Goal: Task Accomplishment & Management: Manage account settings

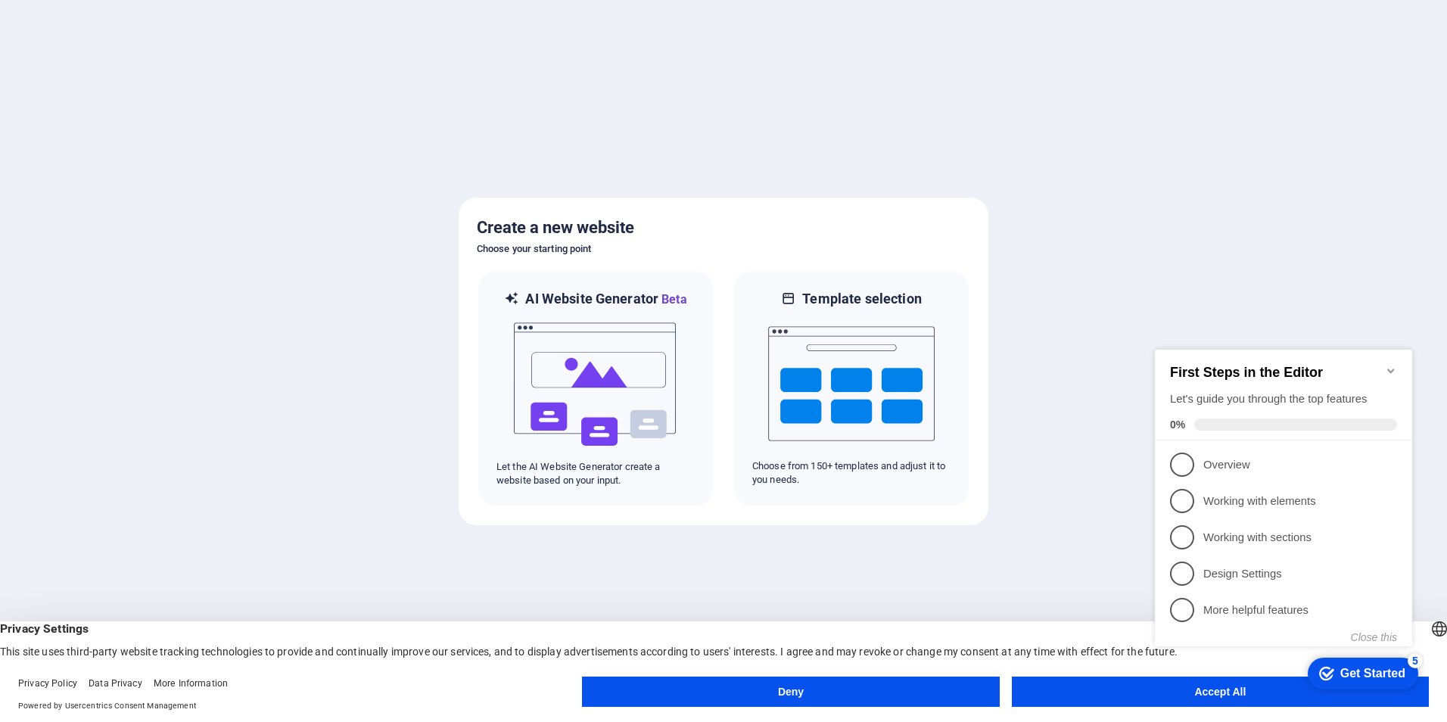
click at [1146, 690] on button "Accept All" at bounding box center [1220, 692] width 417 height 30
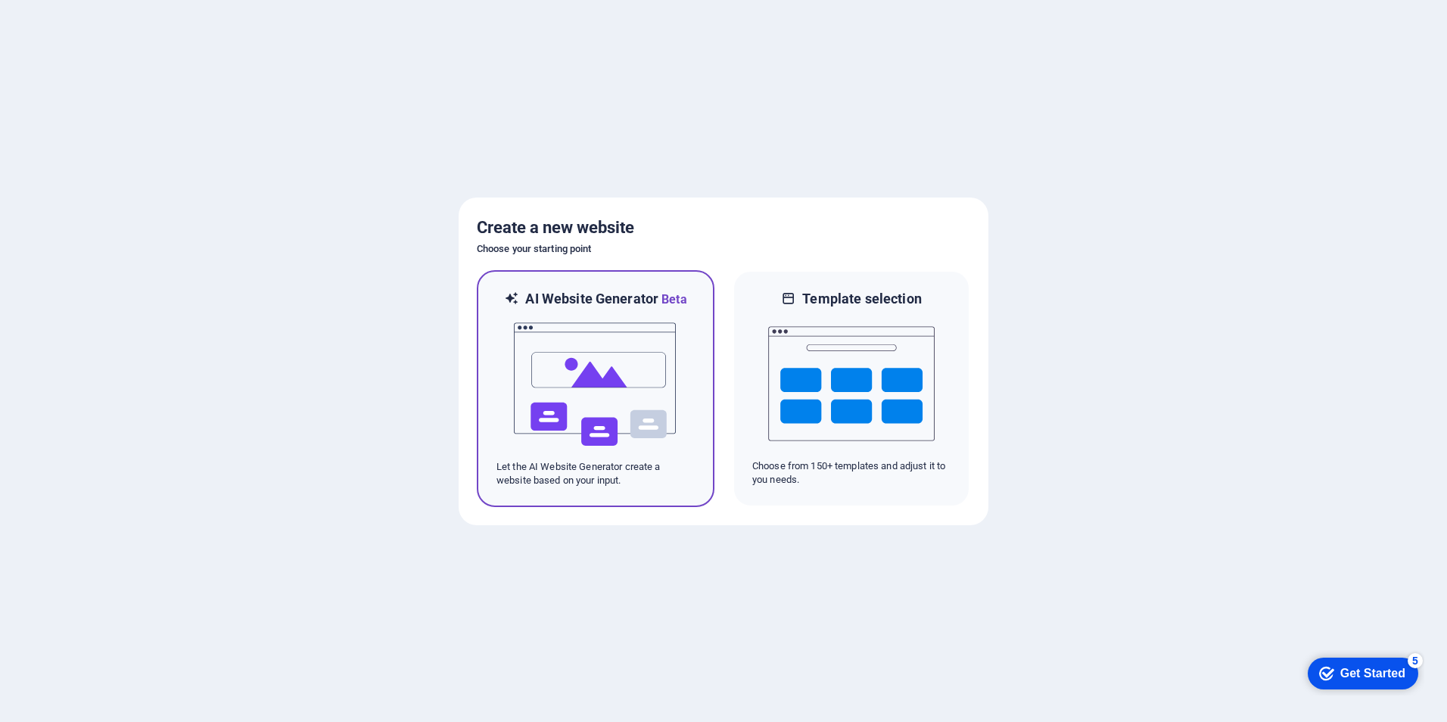
click at [682, 400] on div at bounding box center [596, 384] width 198 height 151
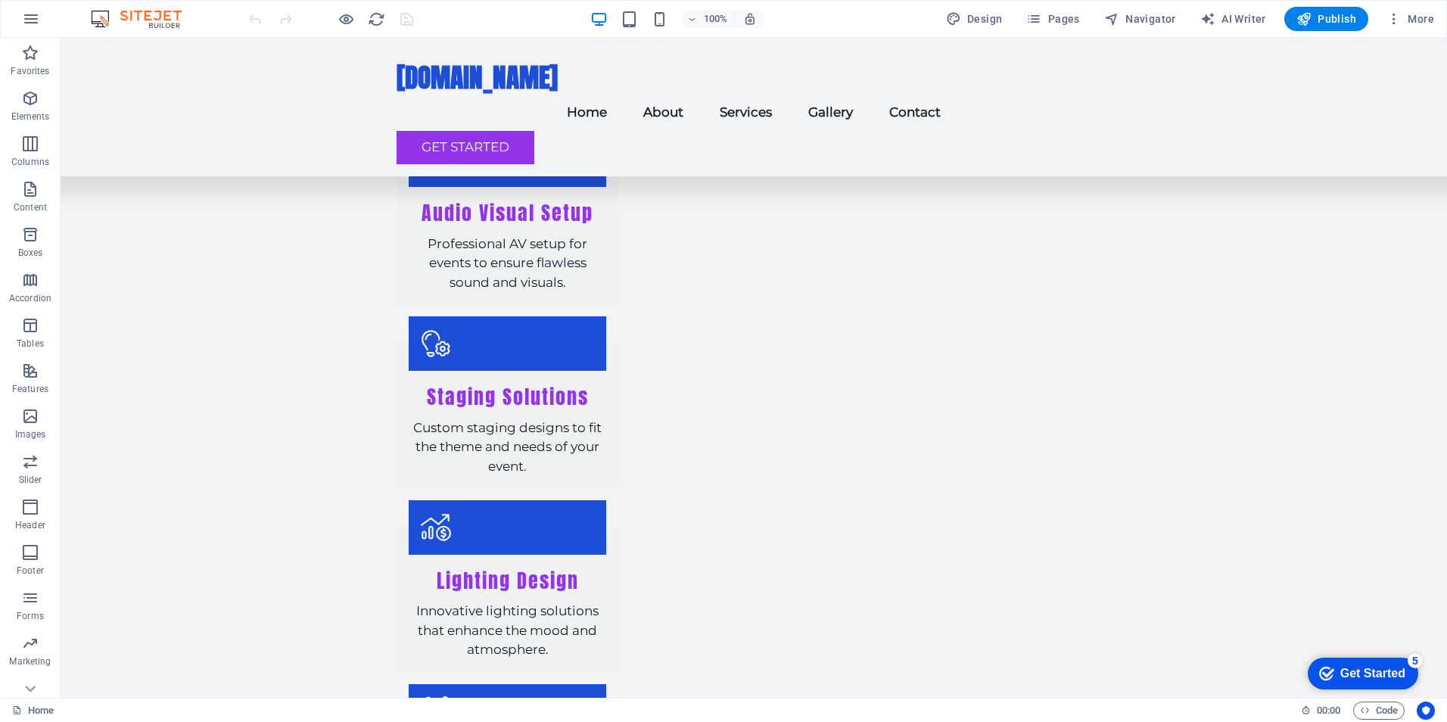
scroll to position [1636, 0]
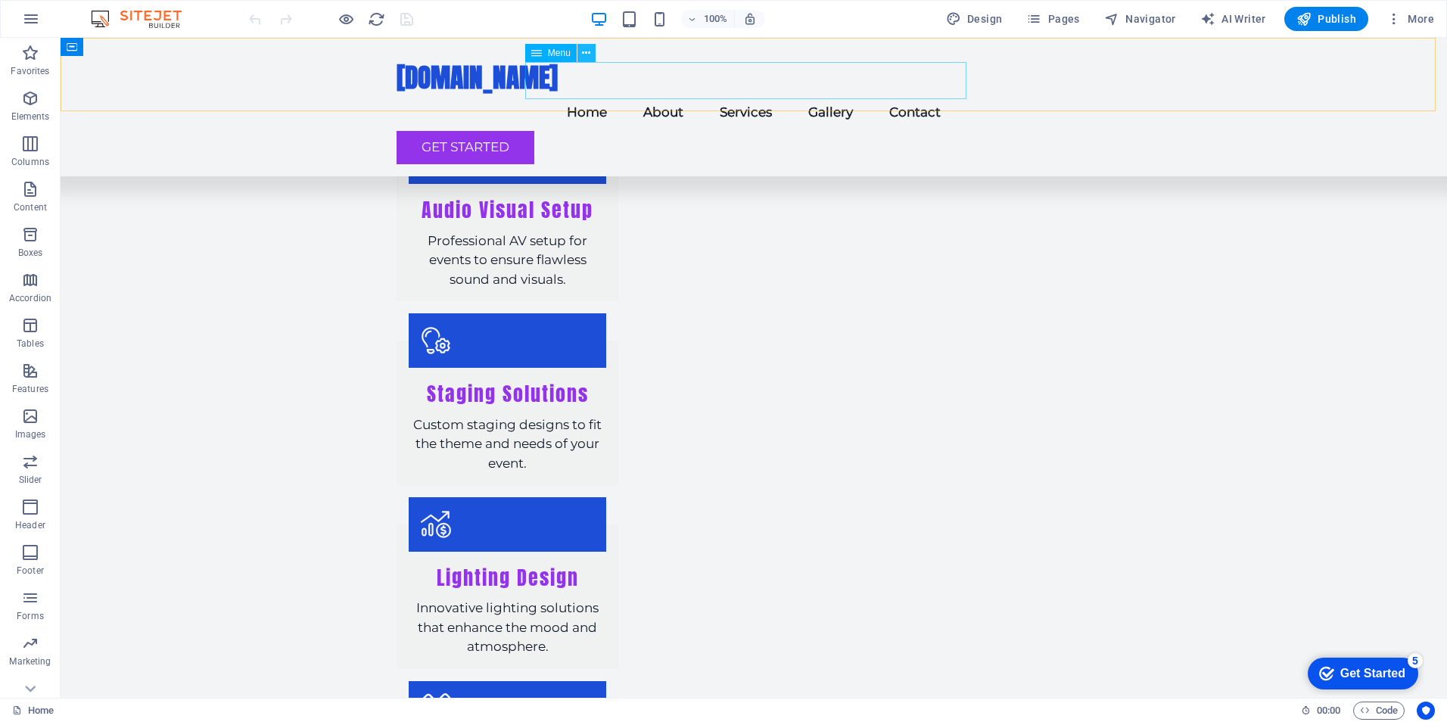
click at [587, 51] on icon at bounding box center [586, 53] width 8 height 16
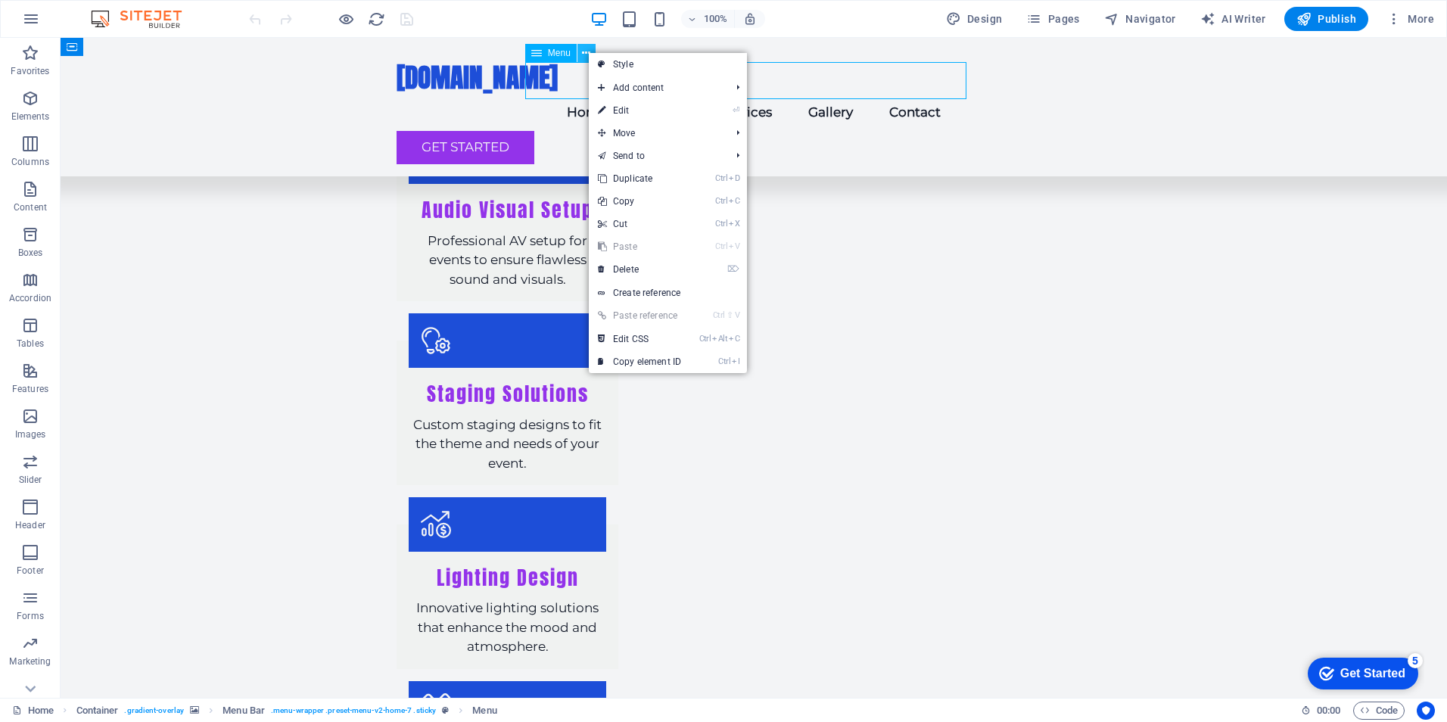
click at [587, 51] on icon at bounding box center [586, 53] width 8 height 16
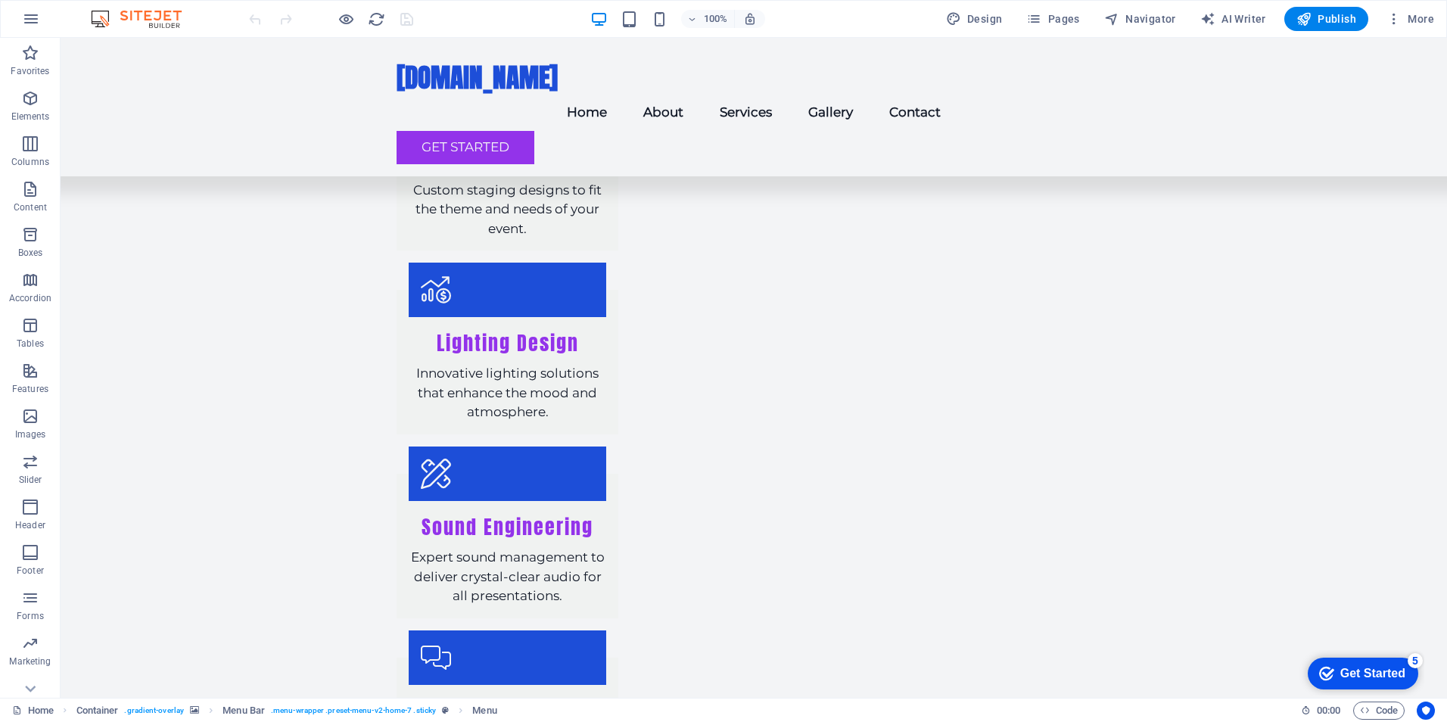
scroll to position [1889, 0]
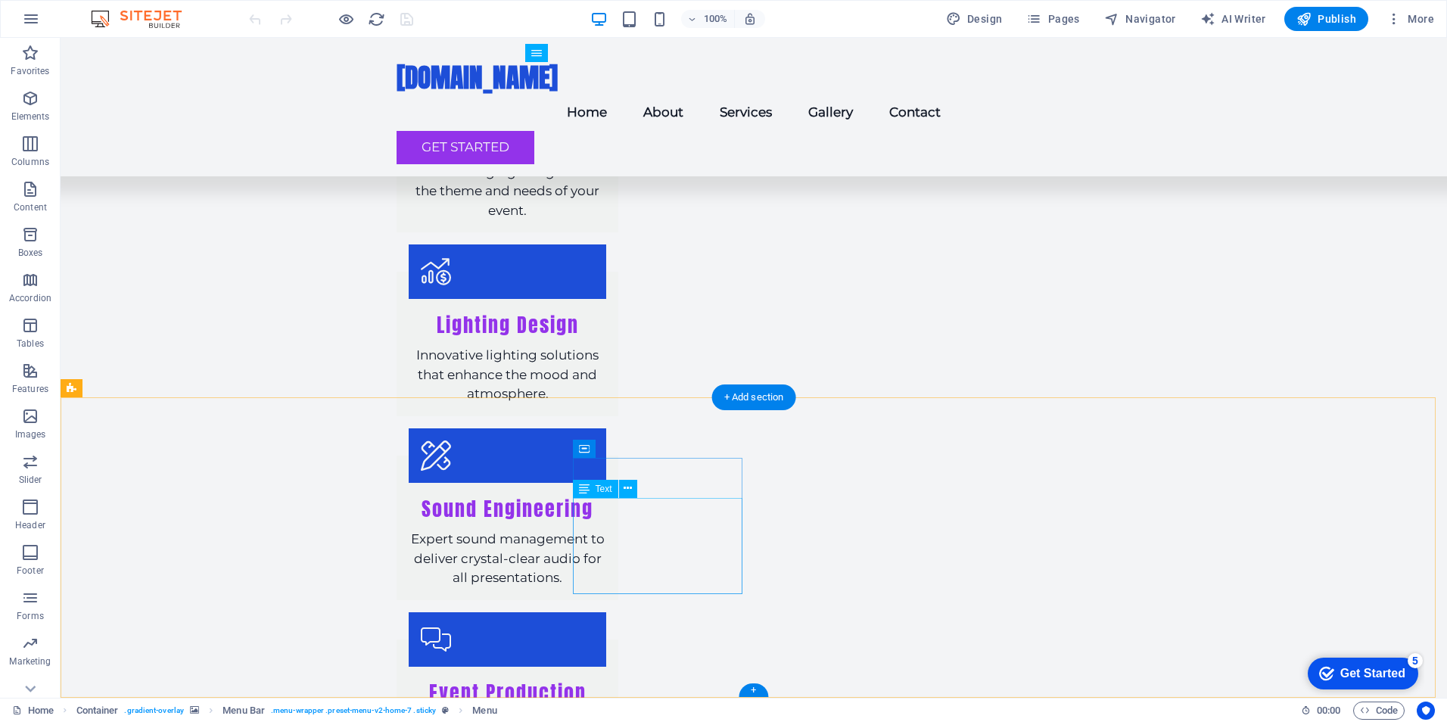
drag, startPoint x: 718, startPoint y: 542, endPoint x: 594, endPoint y: 526, distance: 125.2
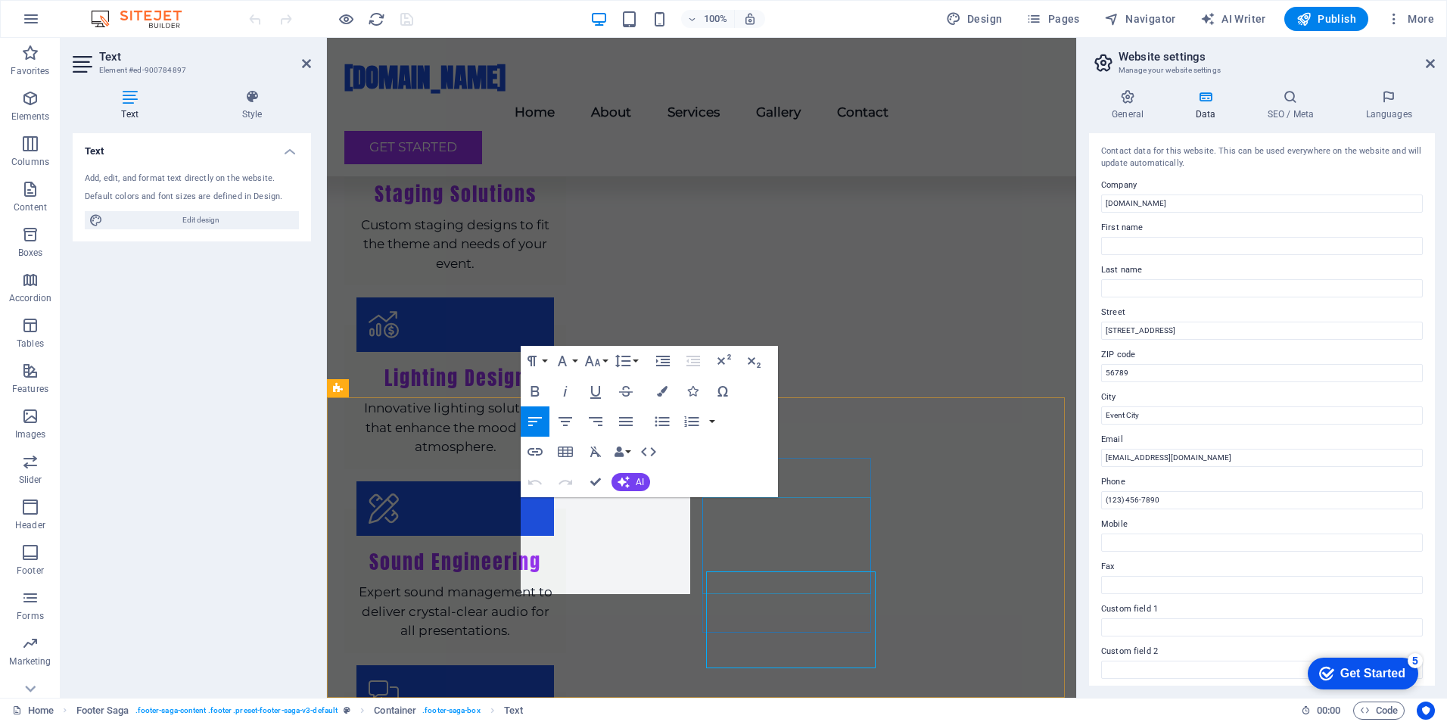
scroll to position [1762, 0]
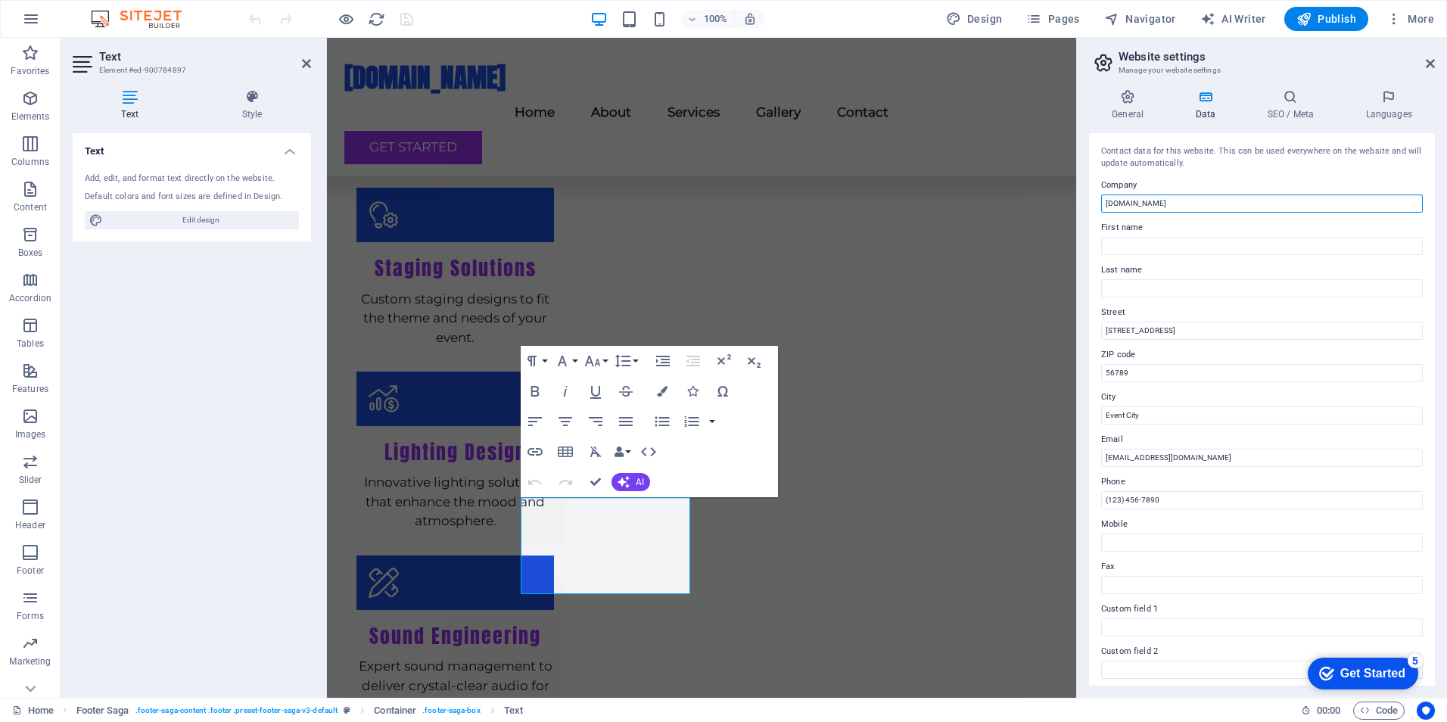
click at [1167, 202] on input "[DOMAIN_NAME]" at bounding box center [1262, 204] width 322 height 18
click at [1134, 249] on input "First name" at bounding box center [1262, 246] width 322 height 18
type input "Abby"
type input "[PERSON_NAME]"
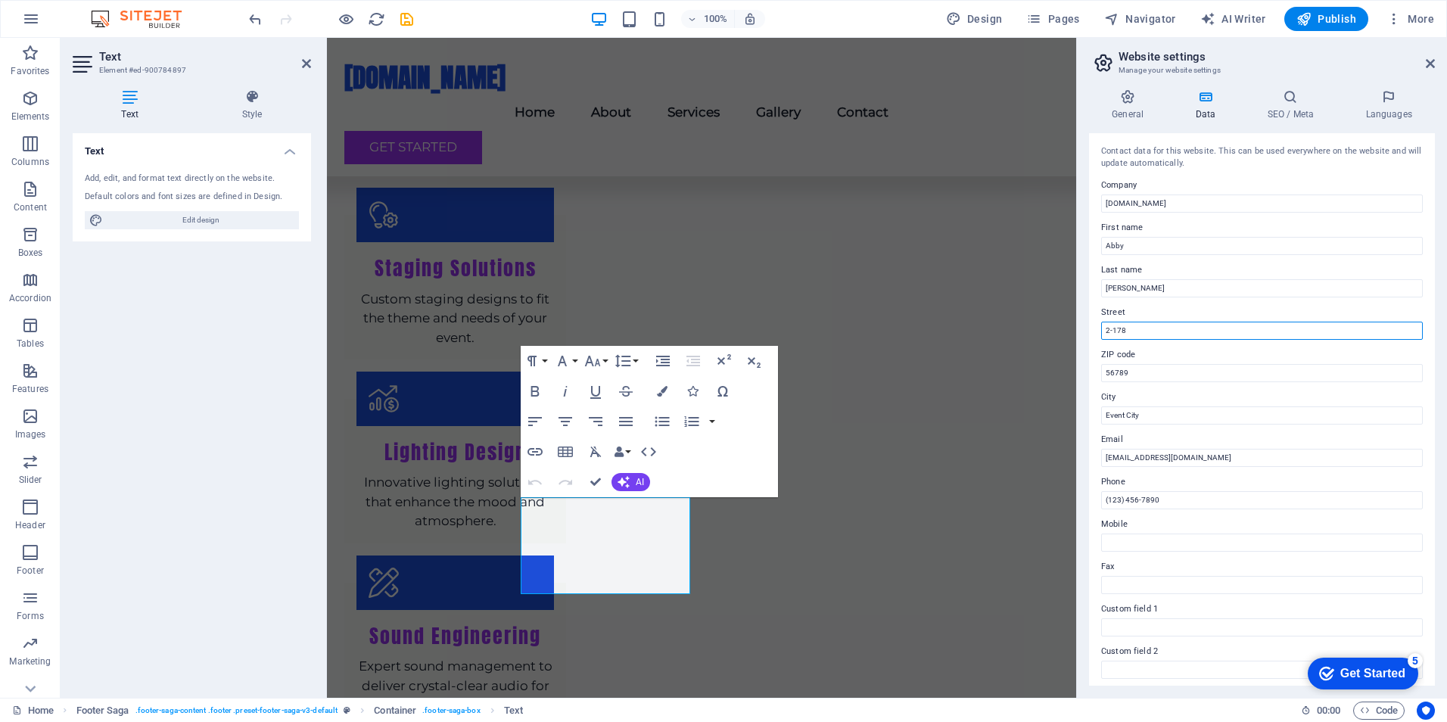
type input "[STREET_ADDRESS]"
drag, startPoint x: 1142, startPoint y: 375, endPoint x: 1093, endPoint y: 379, distance: 49.4
click at [1093, 379] on div "Contact data for this website. This can be used everywhere on the website and w…" at bounding box center [1262, 409] width 346 height 553
type input "k"
type input "K1L5P6"
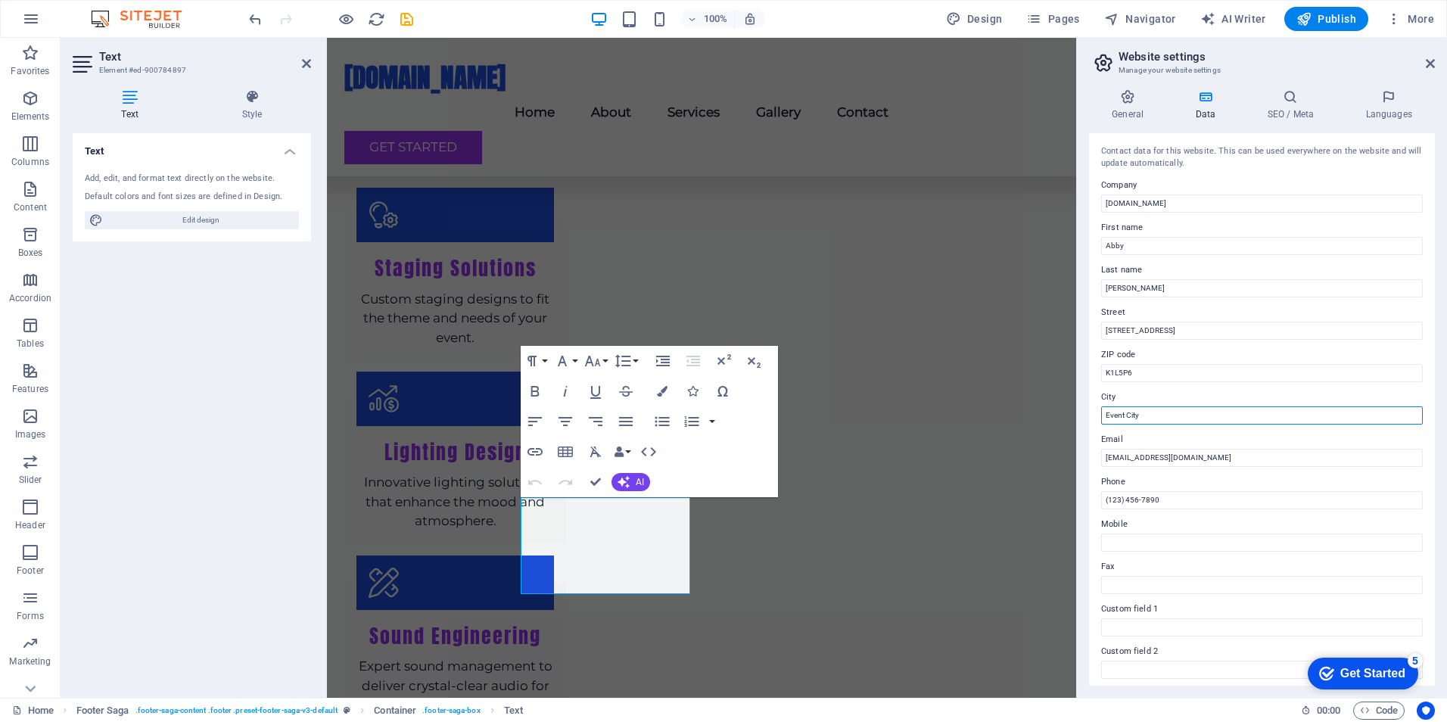
click at [1127, 413] on input "Event City" at bounding box center [1262, 416] width 322 height 18
drag, startPoint x: 1477, startPoint y: 453, endPoint x: 1062, endPoint y: 411, distance: 417.0
click at [1148, 417] on input "Event City" at bounding box center [1262, 416] width 322 height 18
type input "E"
type input "[GEOGRAPHIC_DATA]"
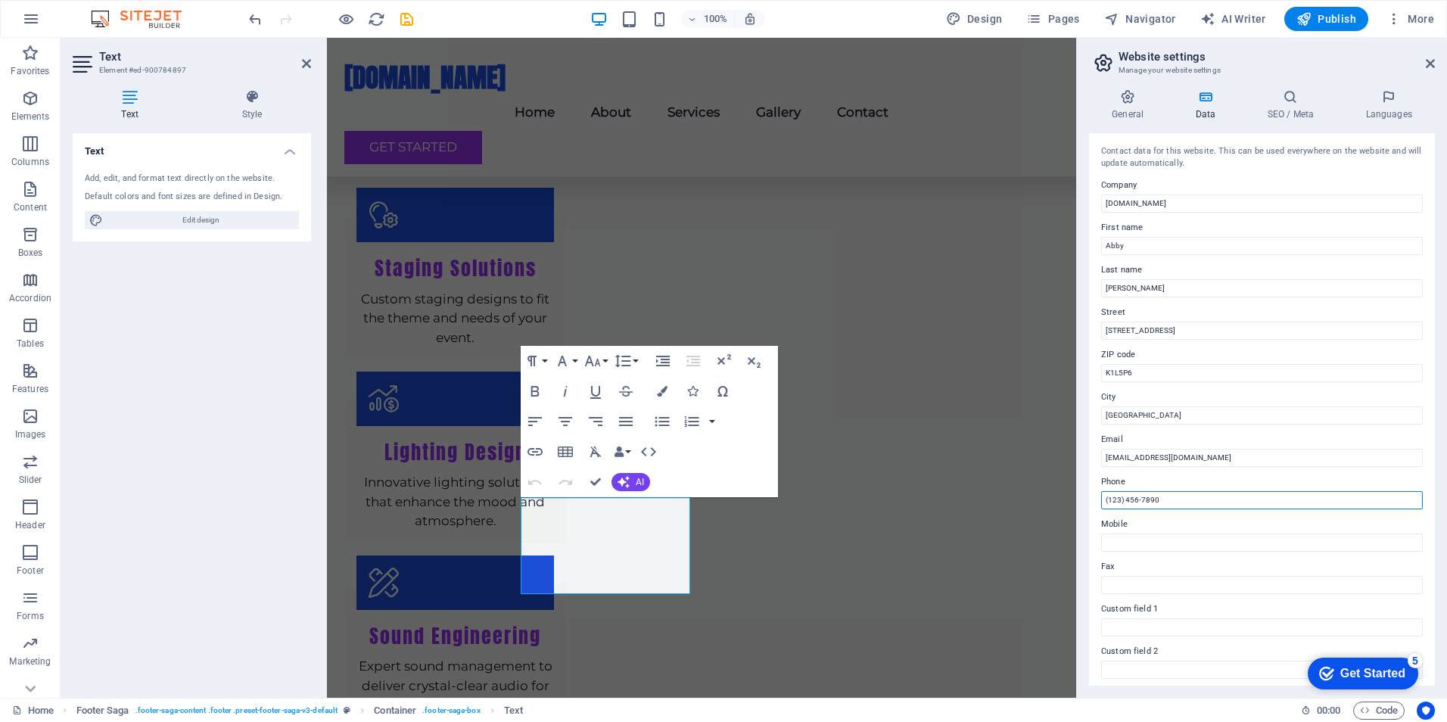
click at [1182, 503] on input "(123) 456-7890" at bounding box center [1262, 500] width 322 height 18
drag, startPoint x: 1182, startPoint y: 503, endPoint x: 1097, endPoint y: 500, distance: 84.8
click at [1097, 500] on div "Contact data for this website. This can be used everywhere on the website and w…" at bounding box center [1262, 409] width 346 height 553
type input "6138816375"
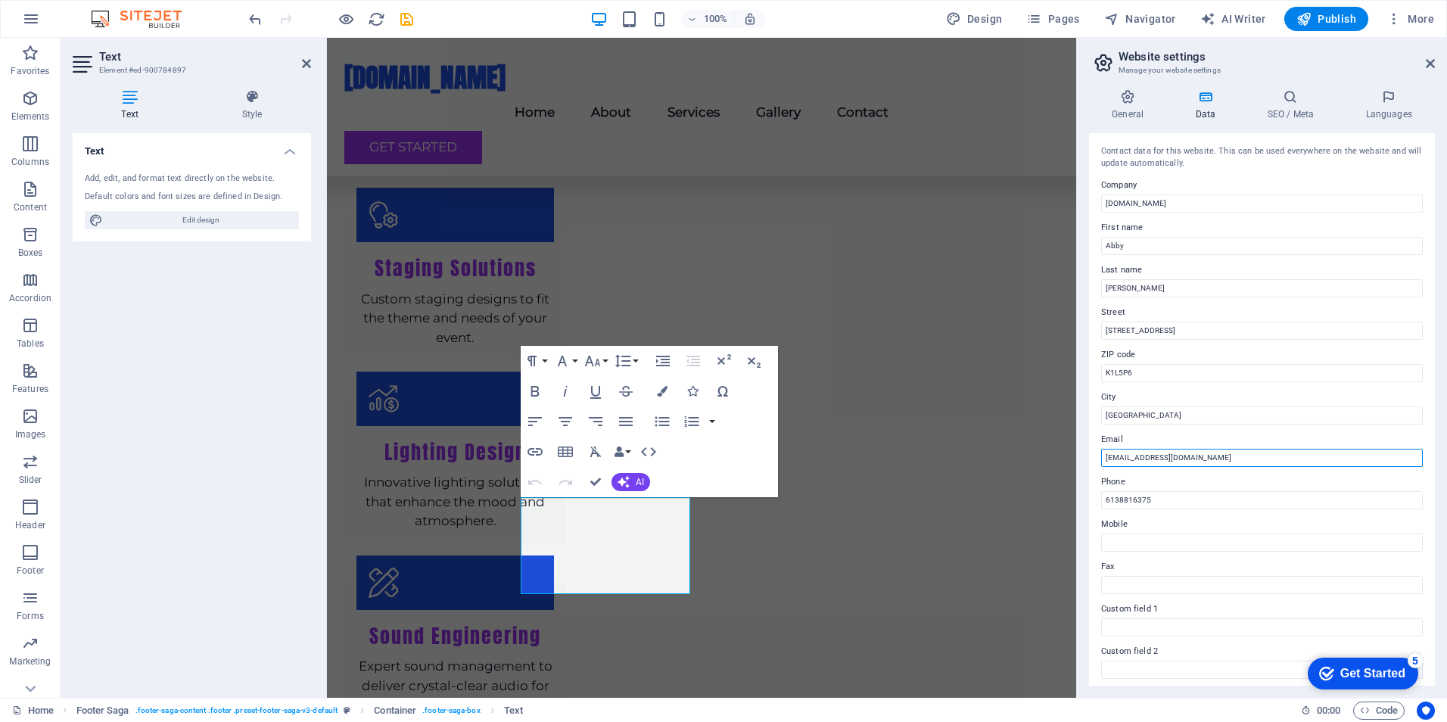
drag, startPoint x: 1117, startPoint y: 455, endPoint x: 1106, endPoint y: 458, distance: 11.0
click at [1106, 458] on input "[EMAIL_ADDRESS][DOMAIN_NAME]" at bounding box center [1262, 458] width 322 height 18
click at [1120, 461] on input "[EMAIL_ADDRESS][DOMAIN_NAME]" at bounding box center [1262, 458] width 322 height 18
type input "[PERSON_NAME][EMAIL_ADDRESS][DOMAIN_NAME]"
drag, startPoint x: 1164, startPoint y: 497, endPoint x: 1089, endPoint y: 498, distance: 75.0
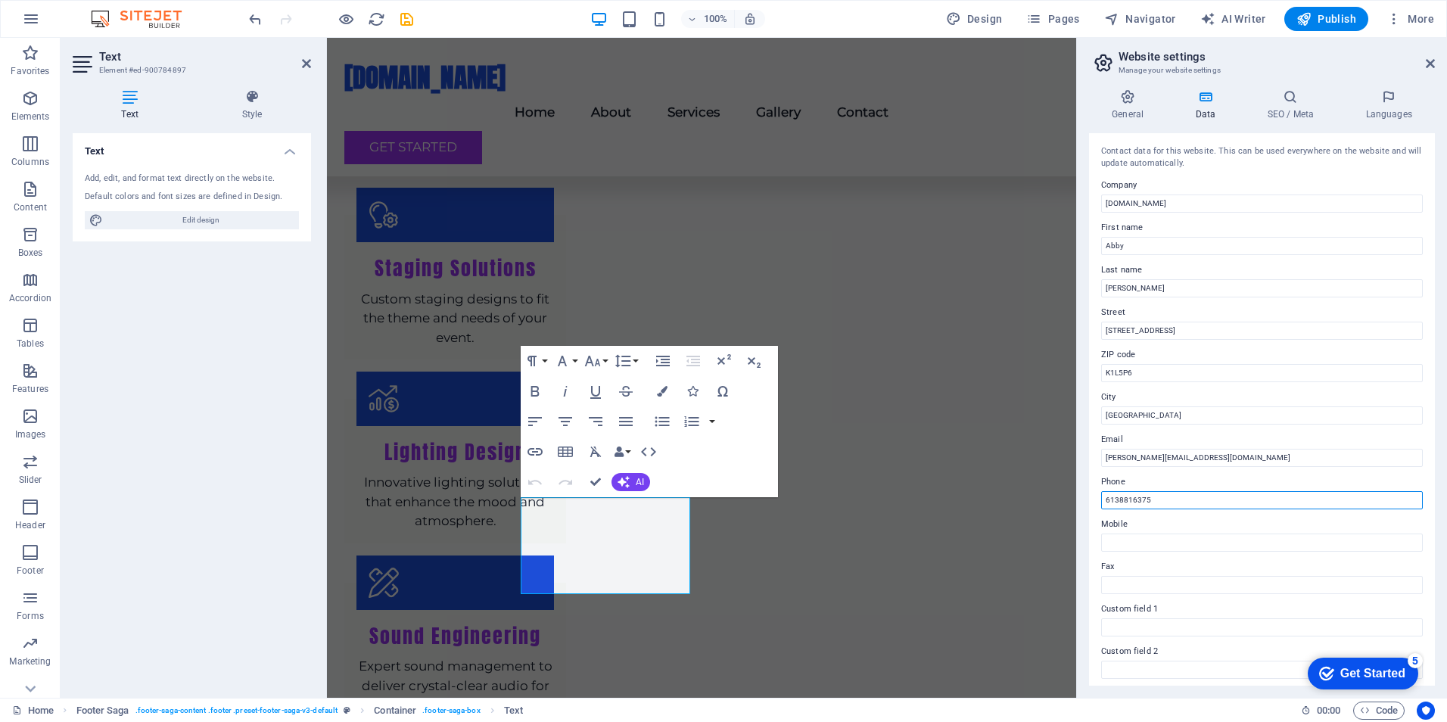
click at [1089, 498] on div "Contact data for this website. This can be used everywhere on the website and w…" at bounding box center [1262, 409] width 346 height 553
click at [1114, 549] on input "Mobile" at bounding box center [1262, 543] width 322 height 18
type input "6138826375"
click at [1175, 501] on input "6138816375" at bounding box center [1262, 500] width 322 height 18
type input "6"
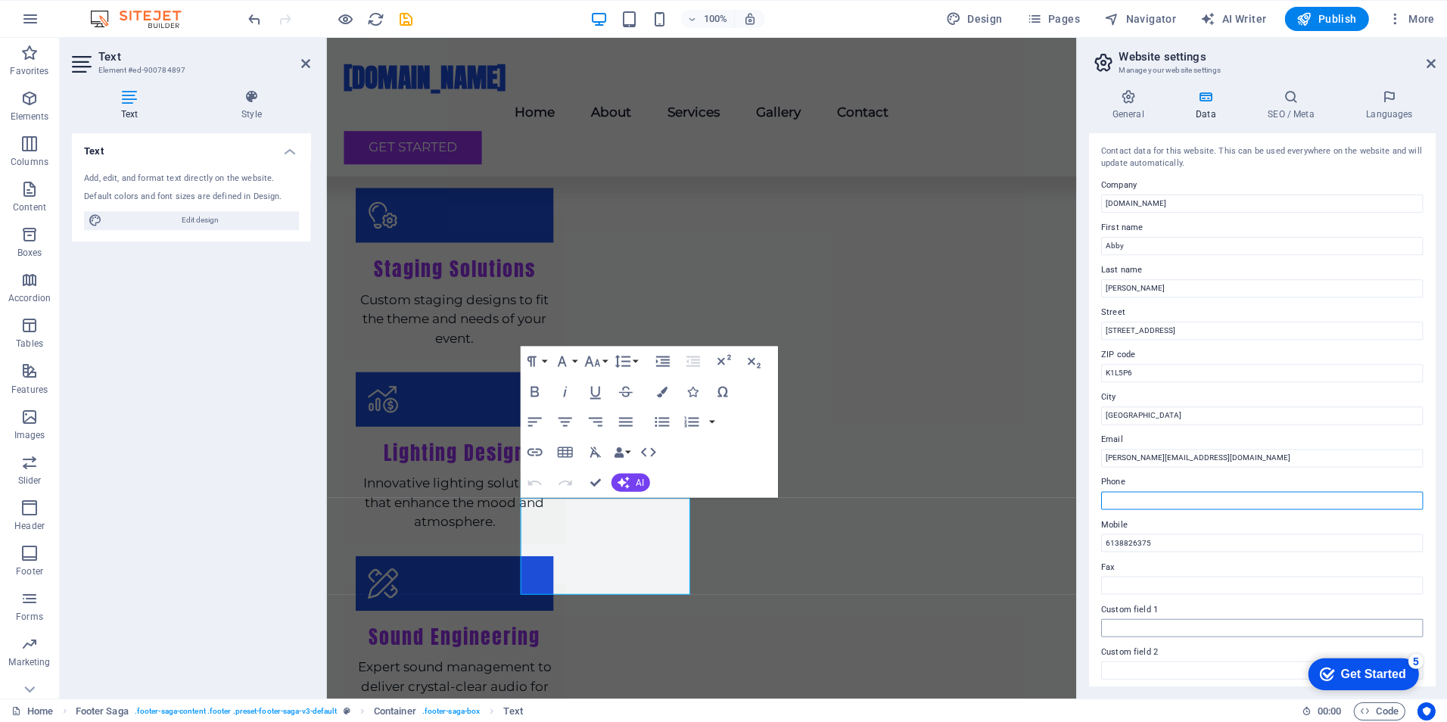
scroll to position [0, 0]
click at [1435, 535] on div "General Data SEO / Meta Languages Website name [DOMAIN_NAME] Logo Drag files he…" at bounding box center [1262, 387] width 370 height 621
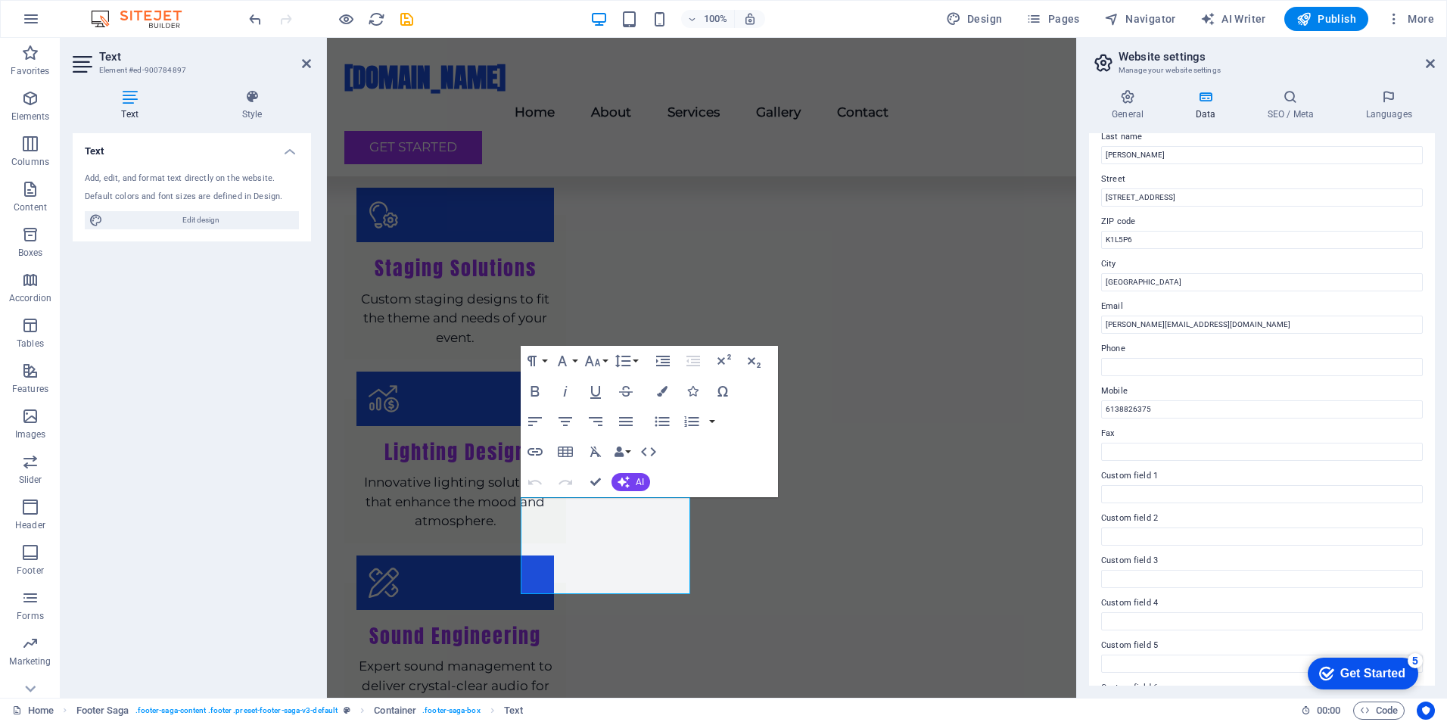
scroll to position [175, 0]
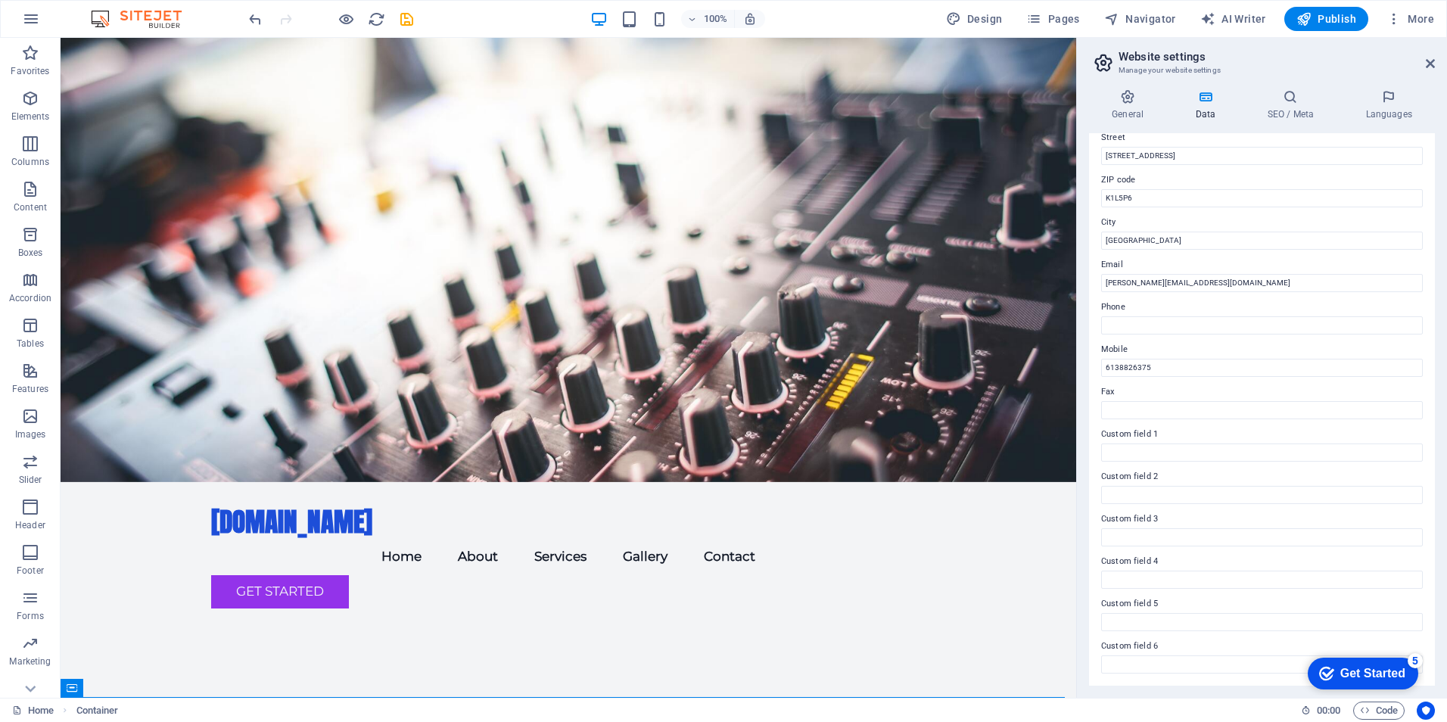
scroll to position [0, 0]
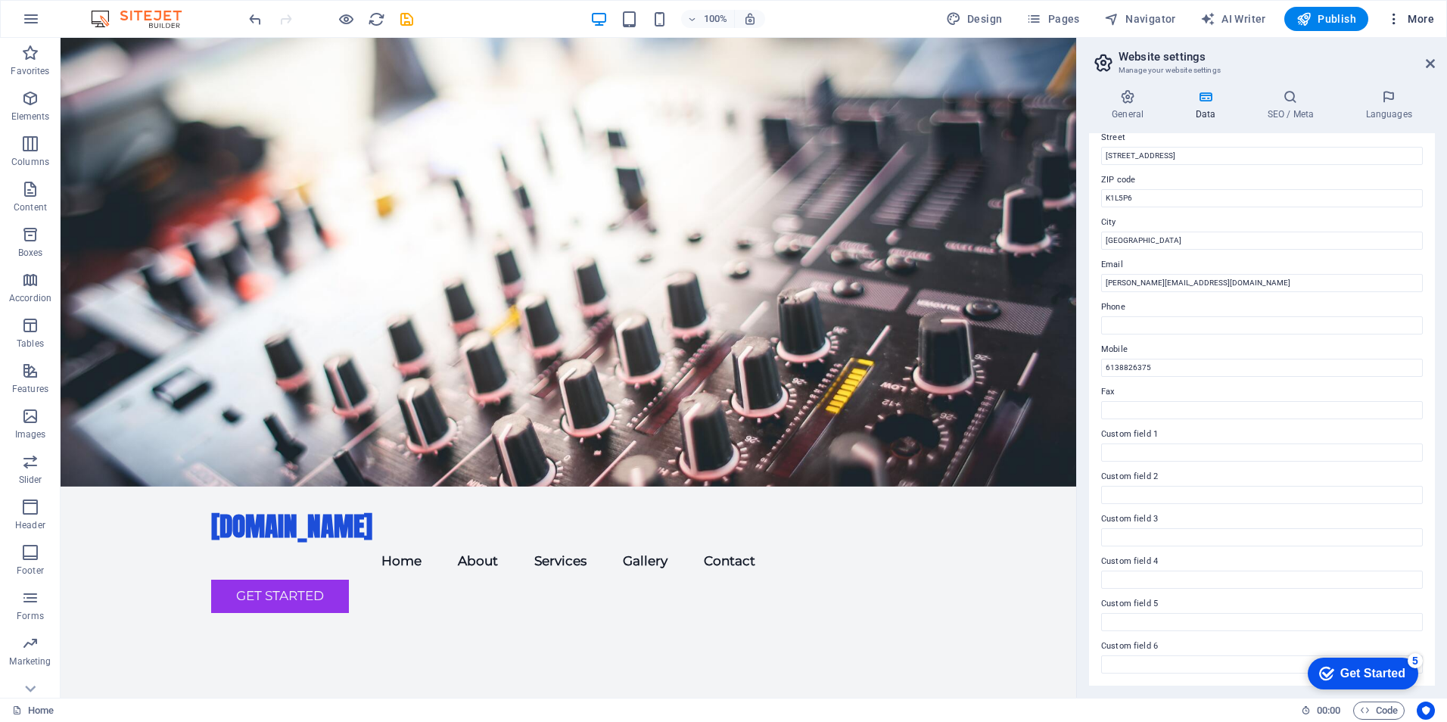
click at [1400, 18] on icon "button" at bounding box center [1394, 18] width 15 height 15
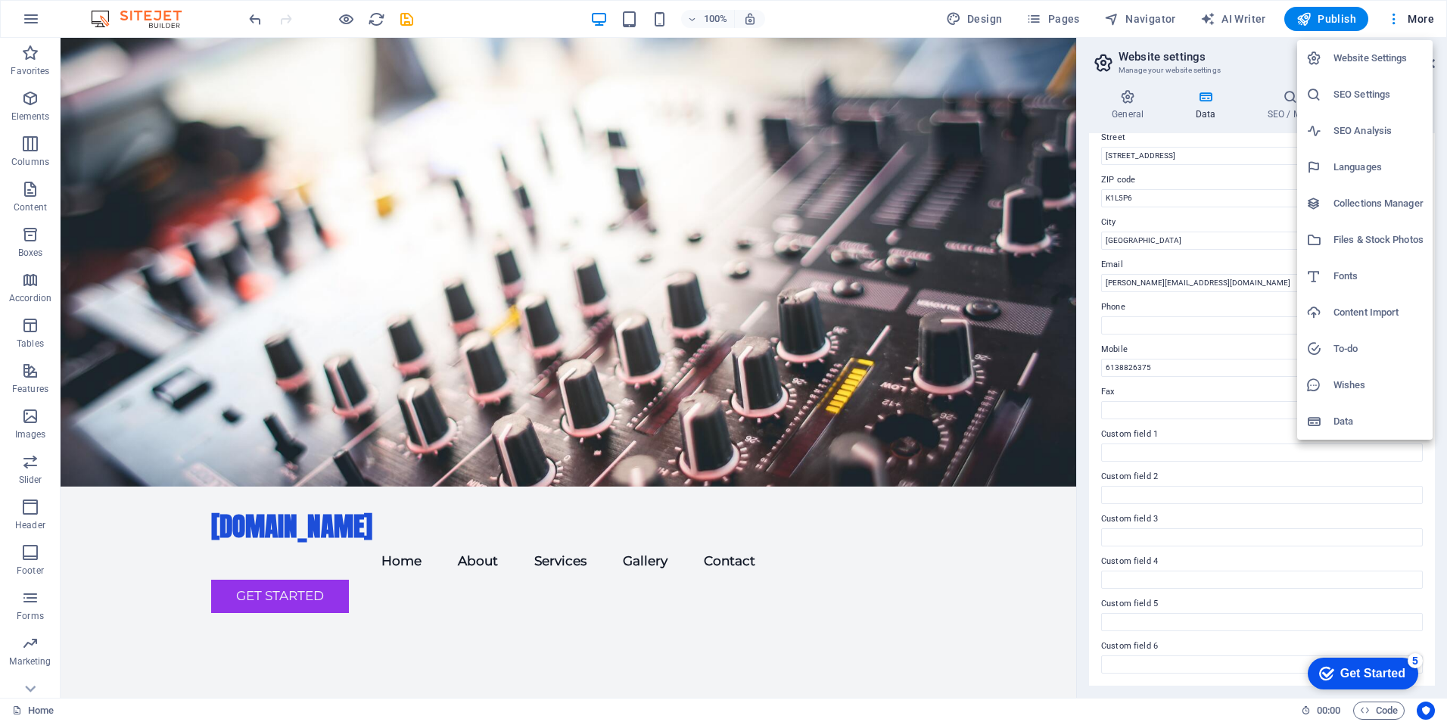
click at [1388, 237] on h6 "Files & Stock Photos" at bounding box center [1379, 240] width 90 height 18
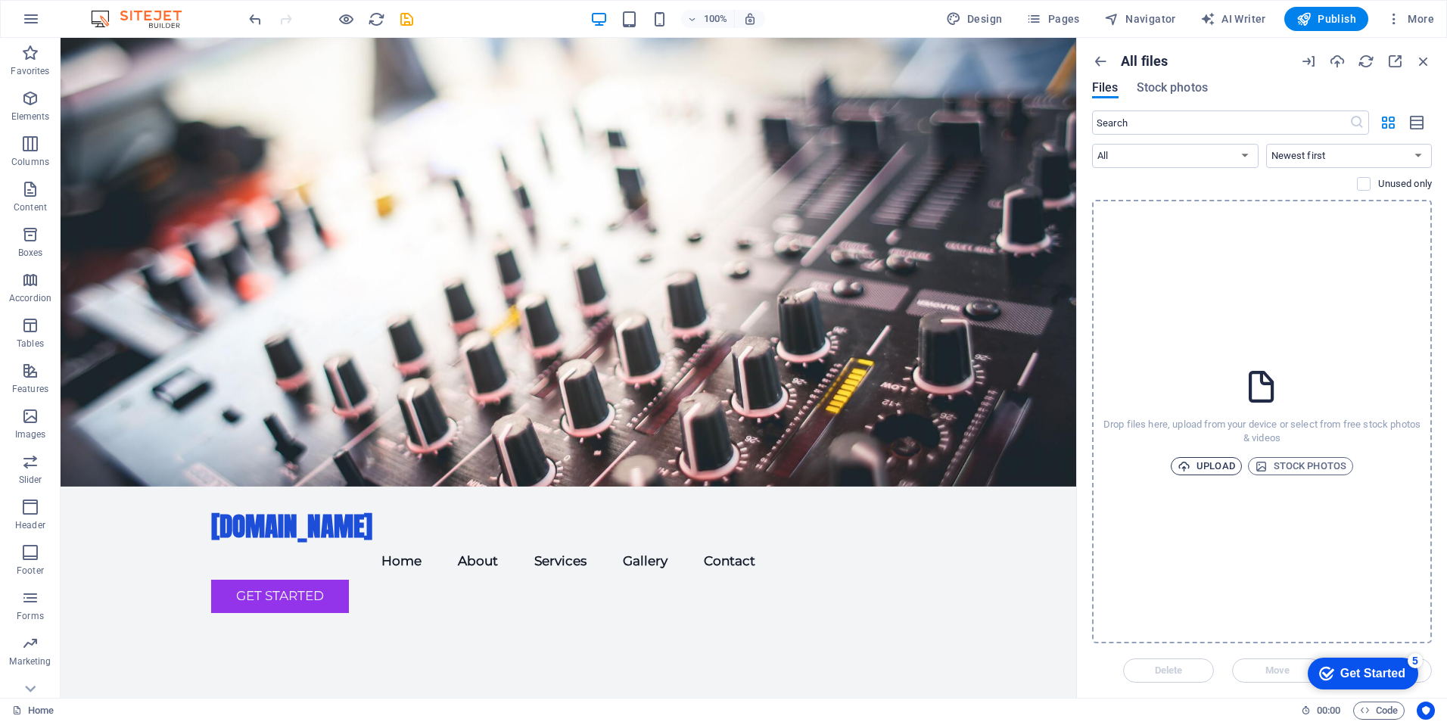
click at [1221, 463] on span "Upload" at bounding box center [1207, 466] width 58 height 18
